Goal: Task Accomplishment & Management: Manage account settings

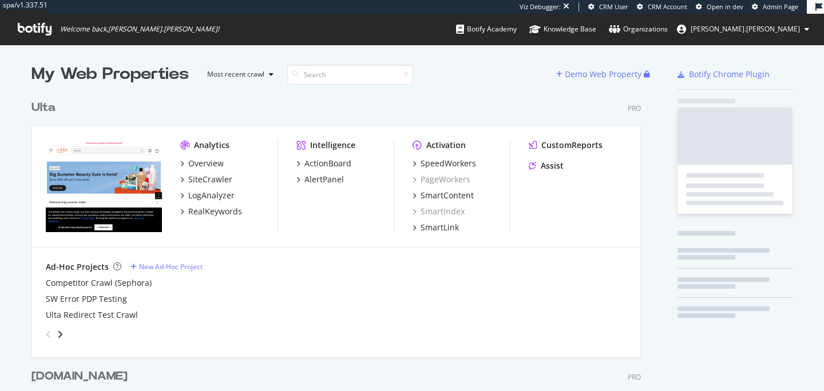
scroll to position [469, 618]
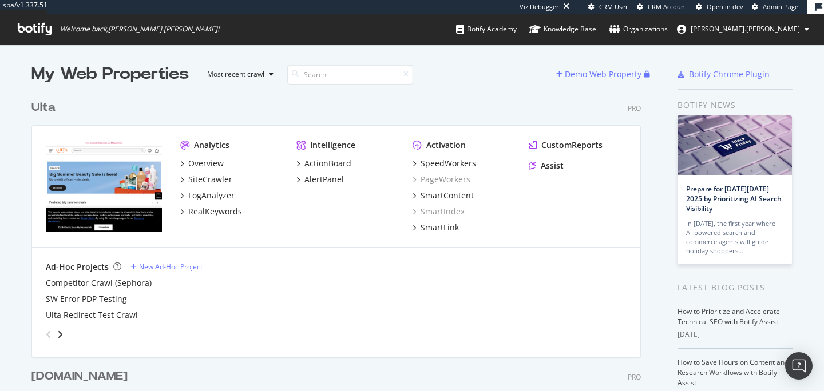
click at [514, 270] on div "Ad-Hoc Projects New Ad-Hoc Project" at bounding box center [336, 266] width 580 height 11
click at [443, 166] on div "SpeedWorkers" at bounding box center [447, 163] width 55 height 11
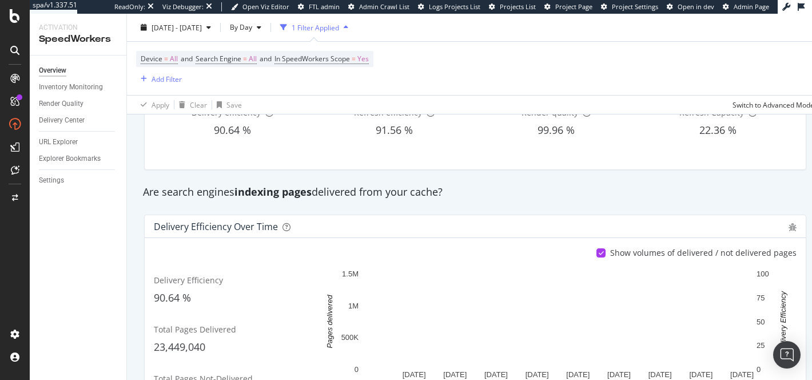
scroll to position [106, 0]
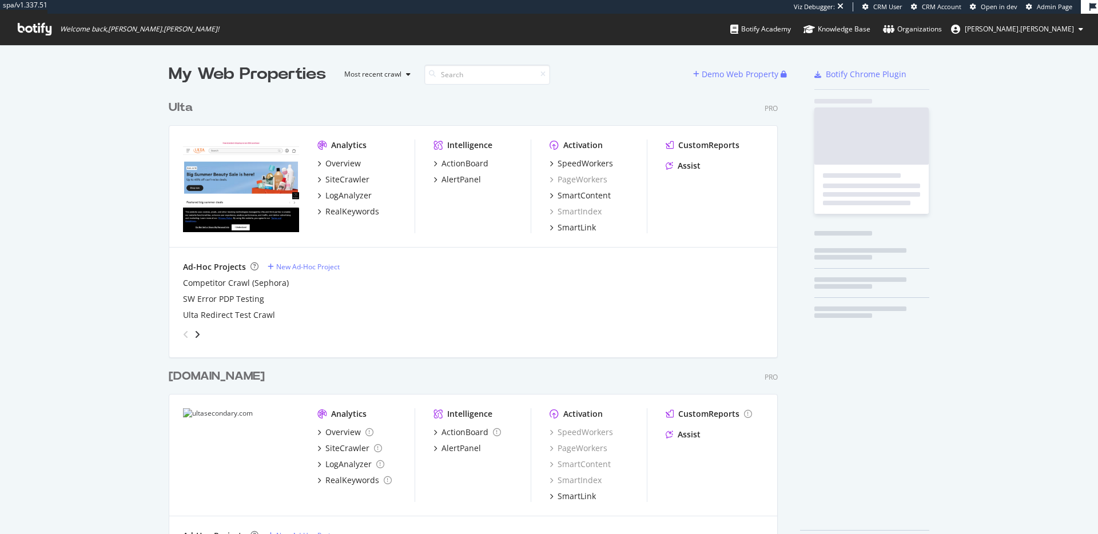
scroll to position [469, 618]
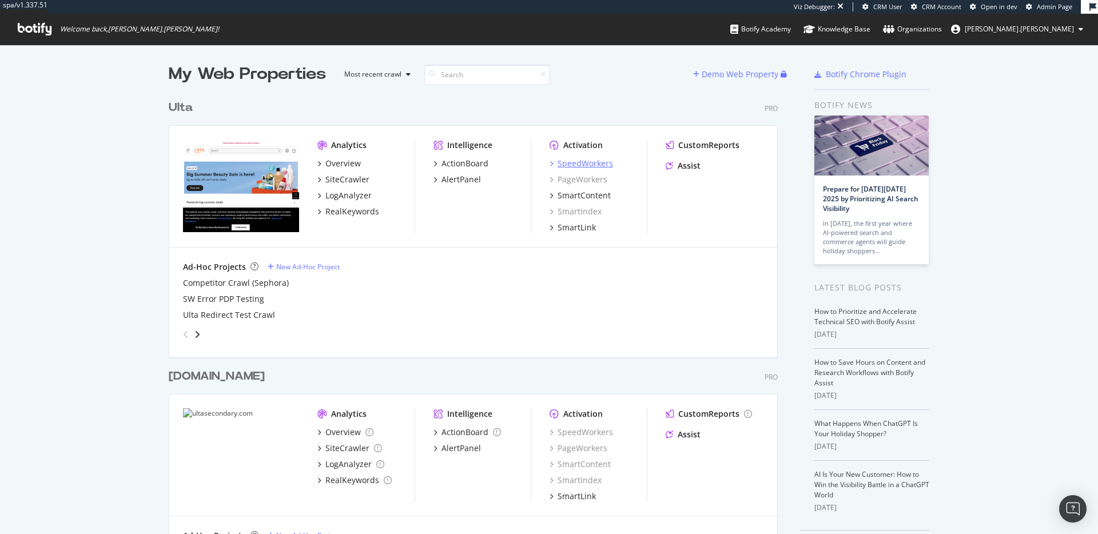
click at [595, 161] on div "SpeedWorkers" at bounding box center [585, 163] width 55 height 11
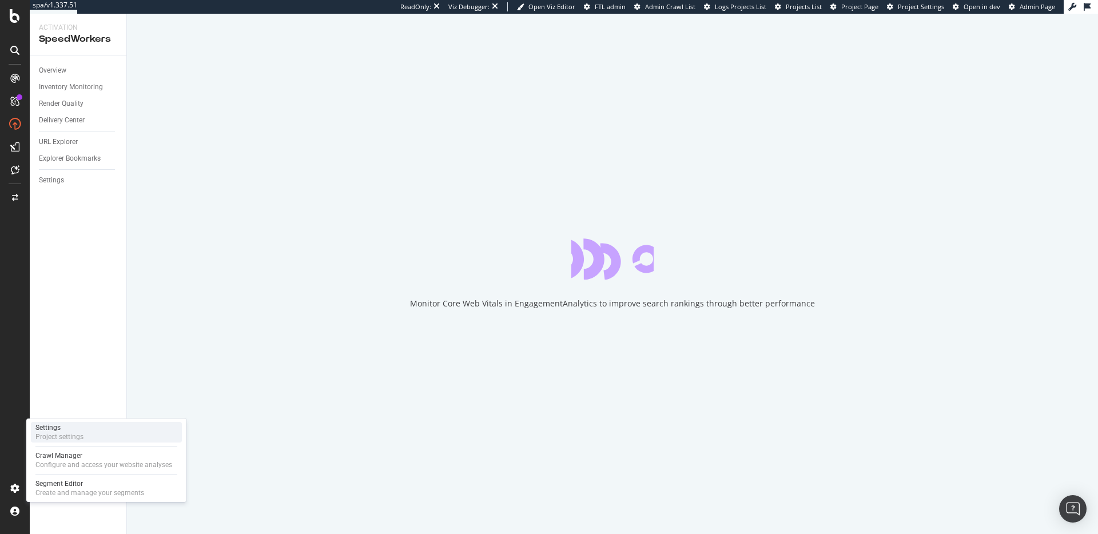
click at [71, 427] on div "Settings" at bounding box center [59, 427] width 48 height 9
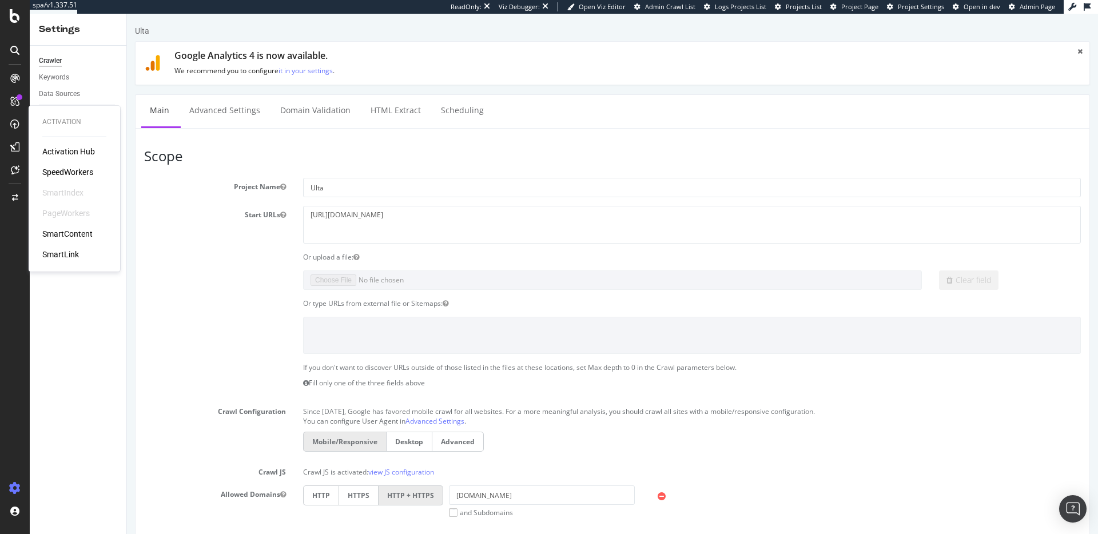
click at [87, 171] on div "SpeedWorkers" at bounding box center [67, 171] width 51 height 11
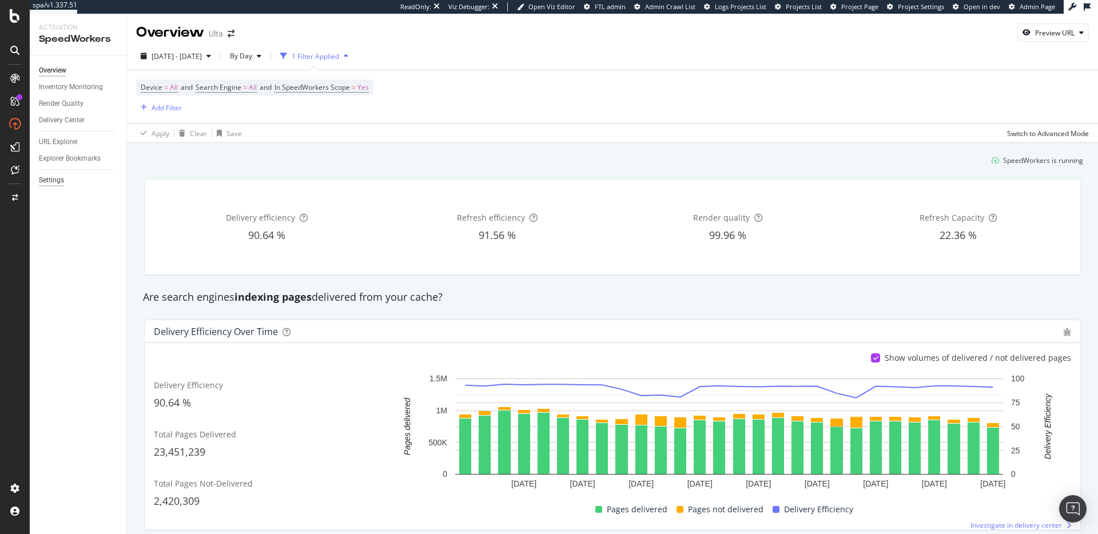
click at [59, 181] on div "Settings" at bounding box center [51, 180] width 25 height 12
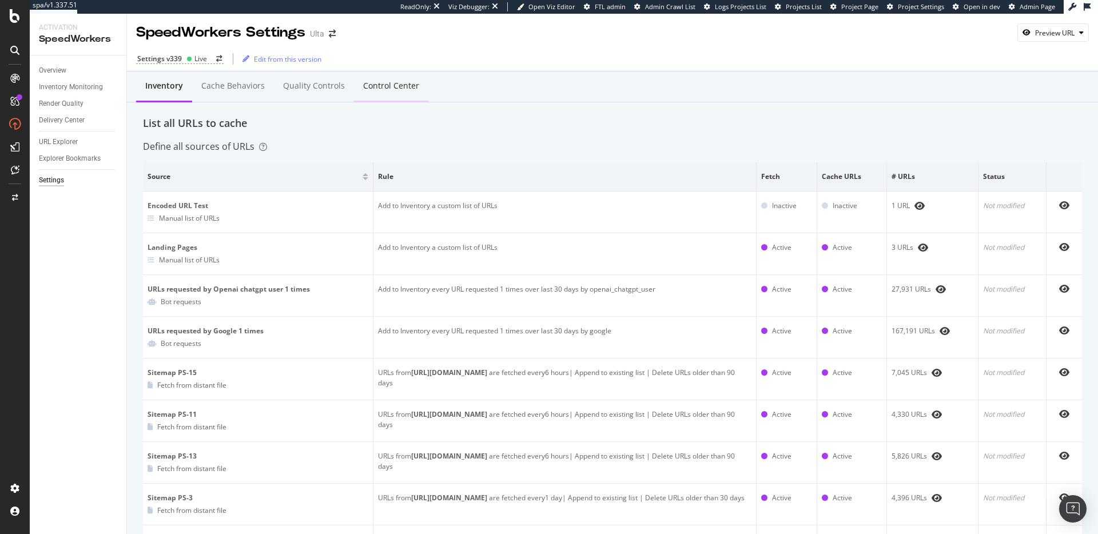
click at [378, 87] on div "Control Center" at bounding box center [391, 85] width 56 height 11
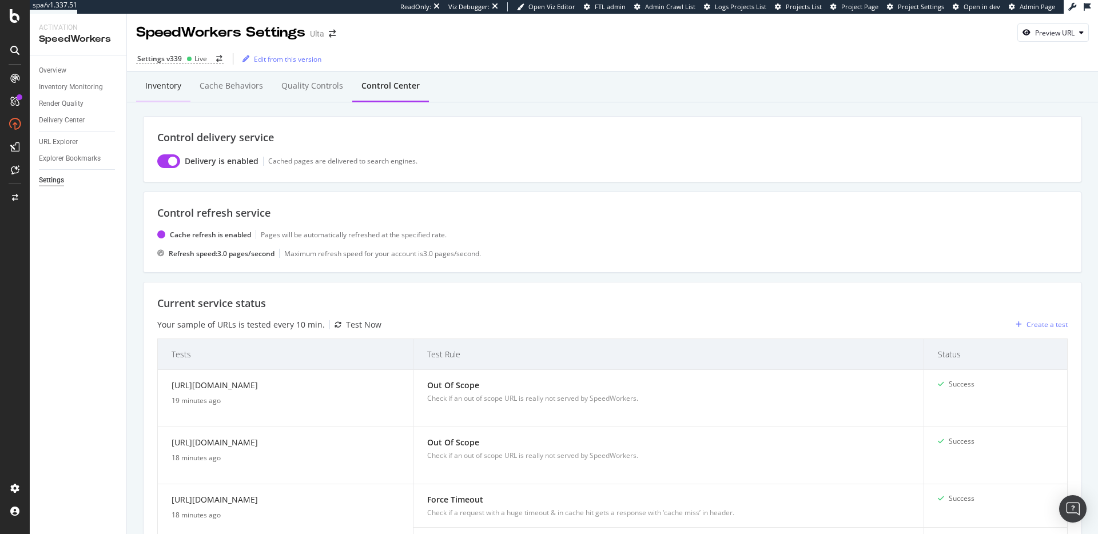
click at [168, 84] on div "Inventory" at bounding box center [163, 85] width 36 height 11
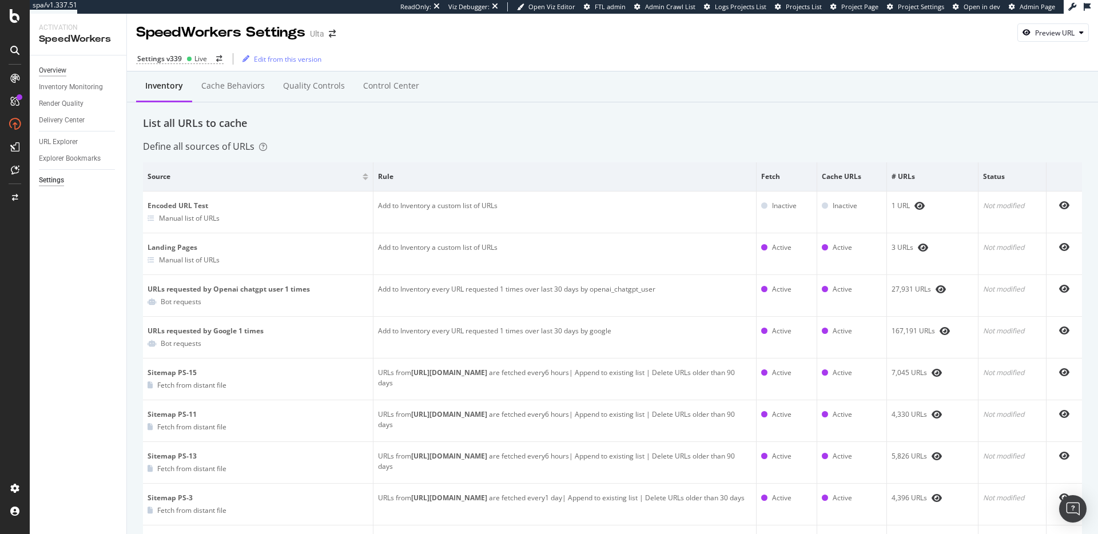
click at [57, 71] on div "Overview" at bounding box center [52, 71] width 27 height 12
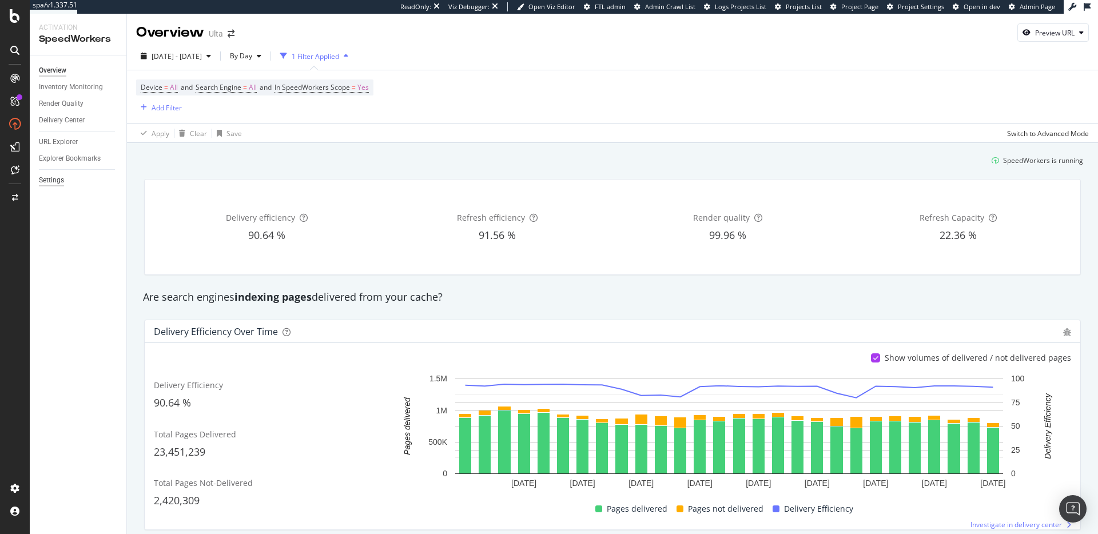
click at [55, 180] on div "Settings" at bounding box center [51, 180] width 25 height 12
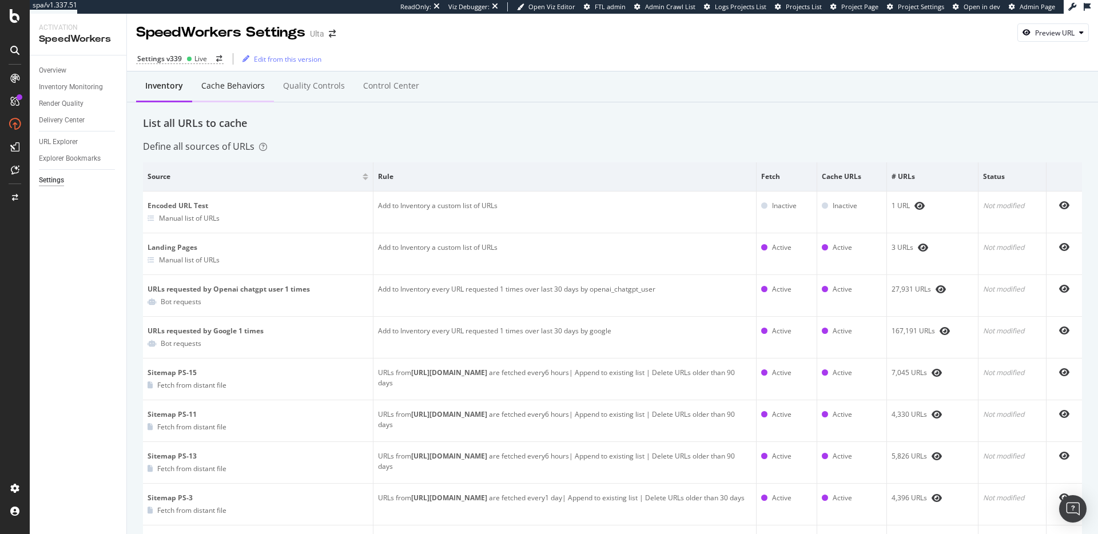
click at [214, 89] on div "Cache behaviors" at bounding box center [232, 85] width 63 height 11
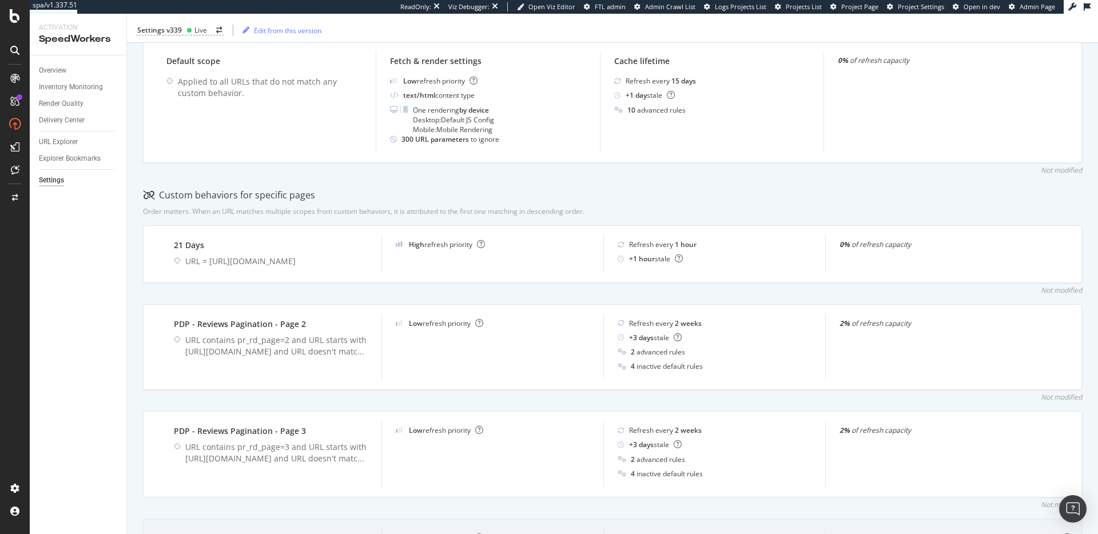
scroll to position [5, 0]
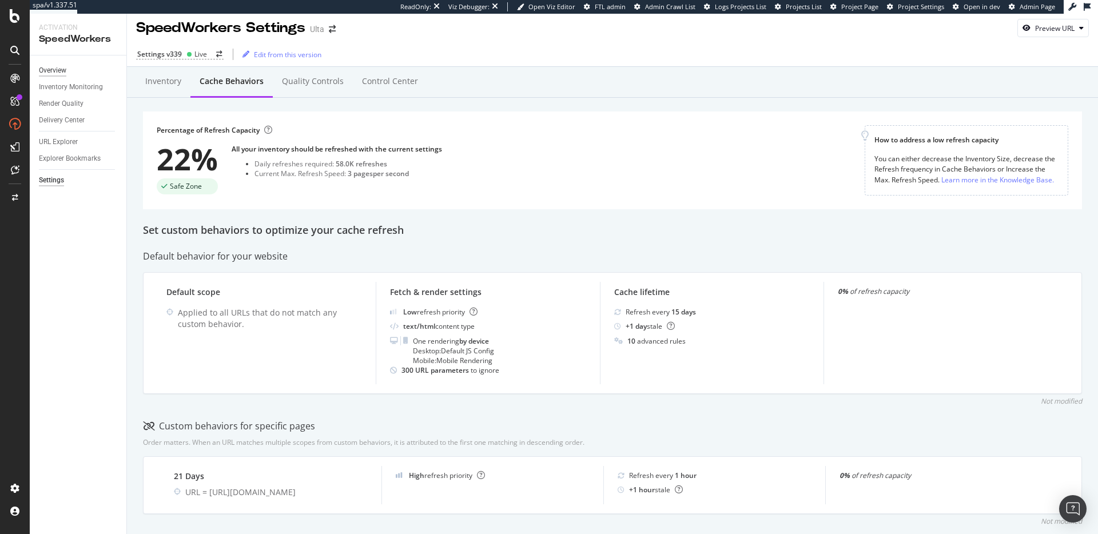
click at [62, 69] on div "Overview" at bounding box center [52, 71] width 27 height 12
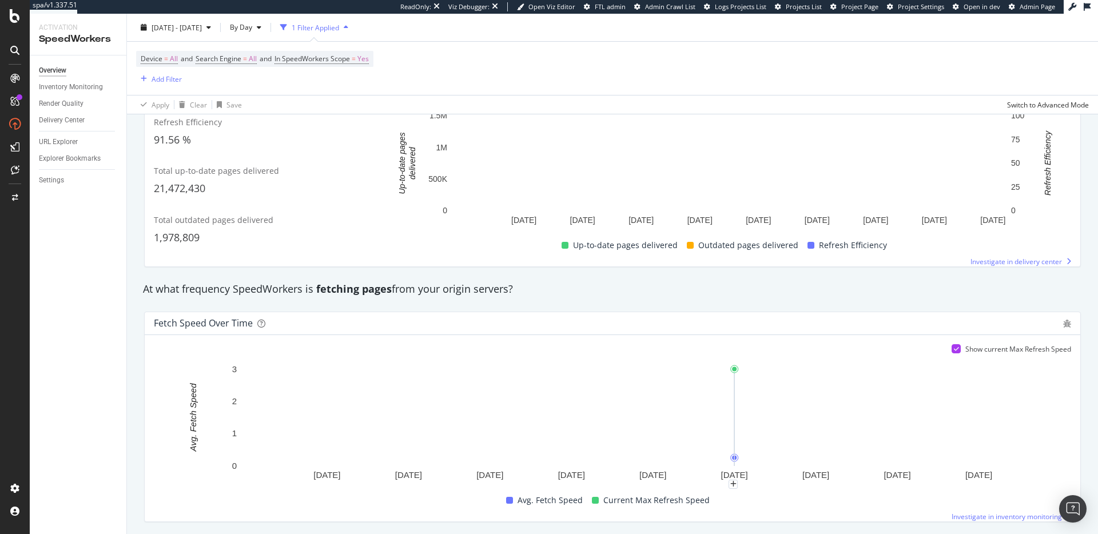
scroll to position [654, 0]
